Goal: Book appointment/travel/reservation

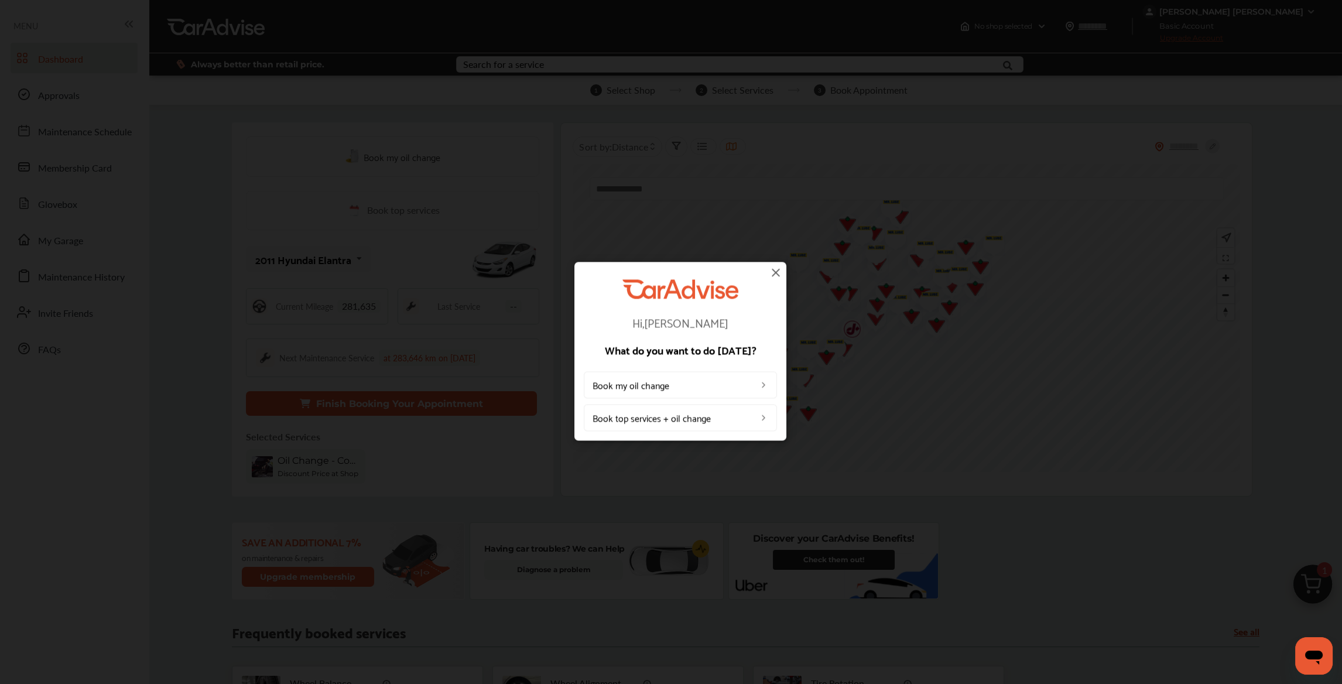
click at [774, 269] on img at bounding box center [776, 272] width 14 height 14
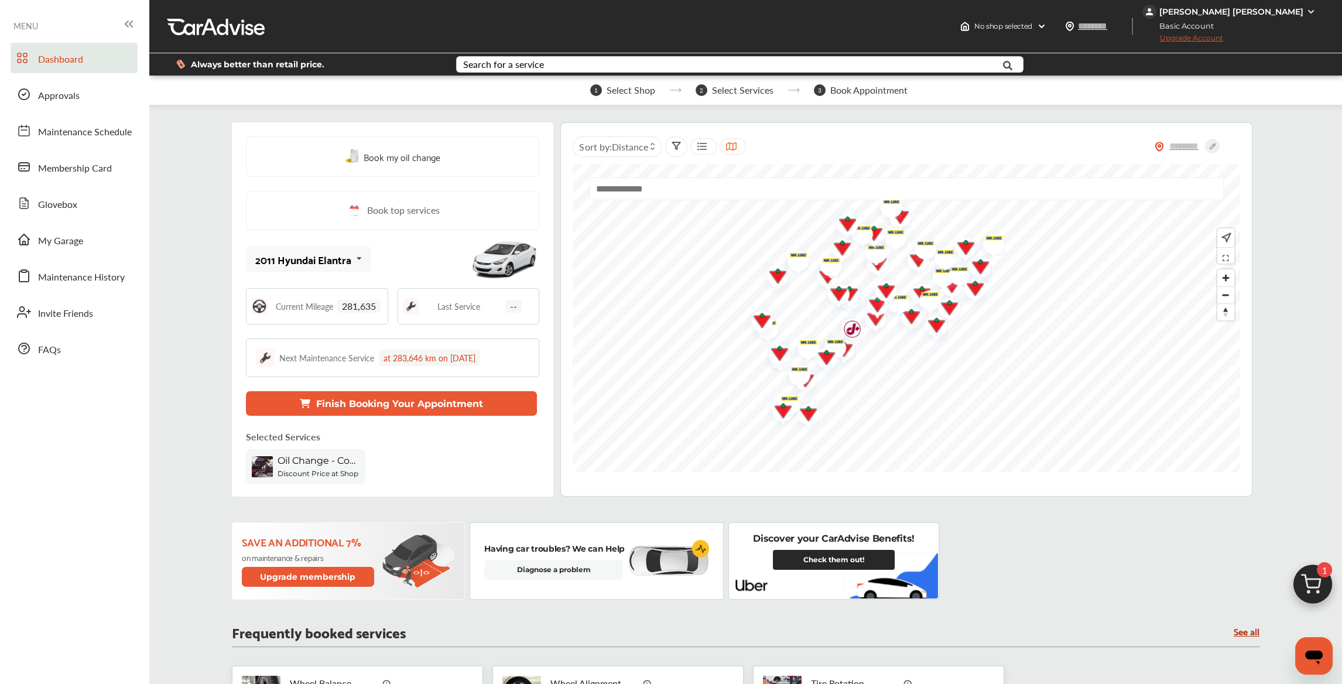
click at [373, 406] on button "Finish Booking Your Appointment" at bounding box center [391, 403] width 291 height 25
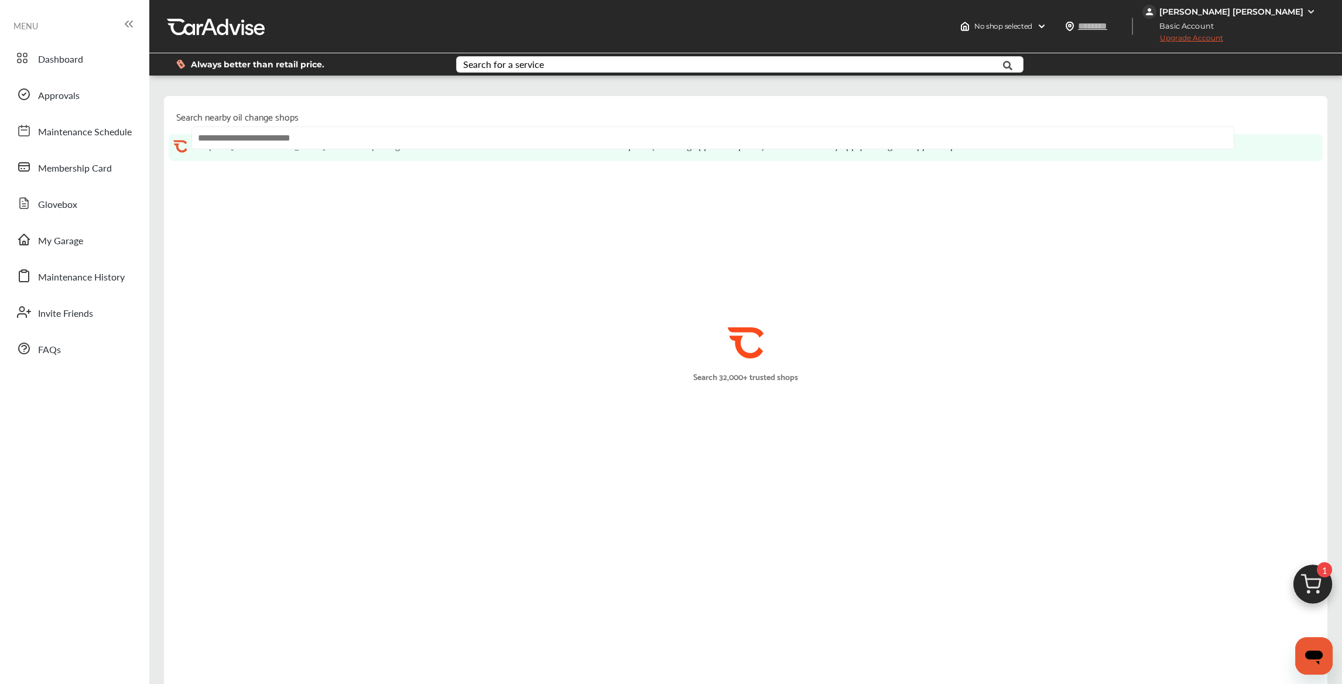
click at [1223, 39] on span "Upgrade Account" at bounding box center [1182, 40] width 81 height 15
